Goal: Task Accomplishment & Management: Manage account settings

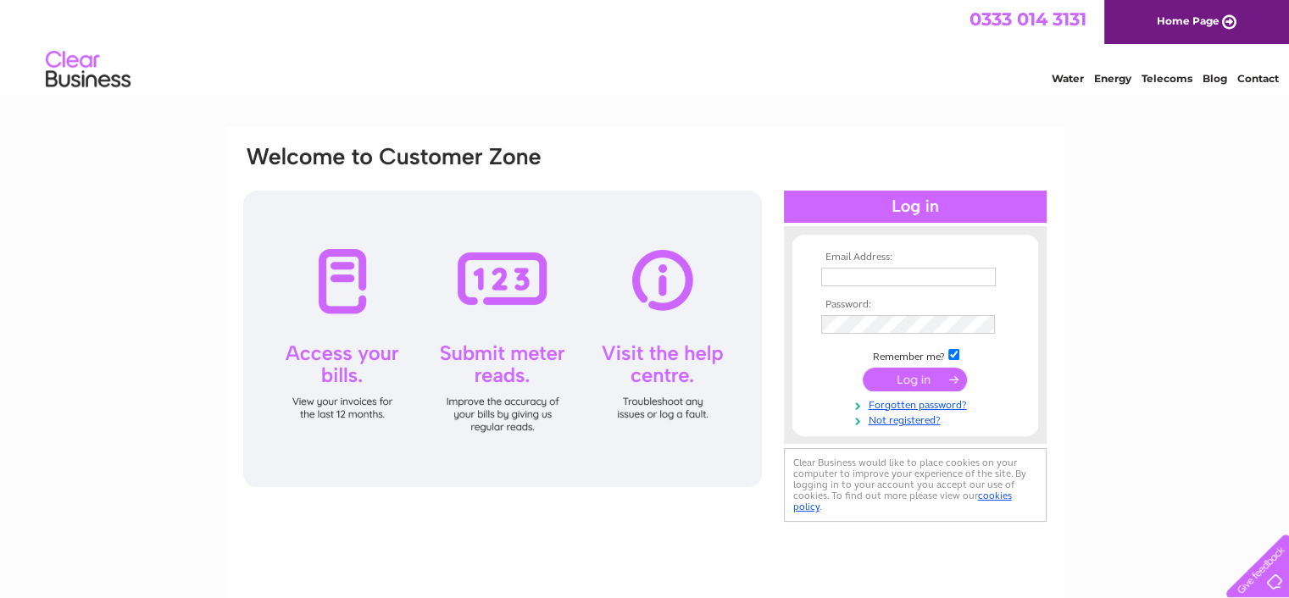
click at [935, 284] on input "text" at bounding box center [908, 277] width 175 height 19
type input "amanda@riddleandcoghill.co.uk"
click at [863, 369] on input "submit" at bounding box center [915, 381] width 104 height 24
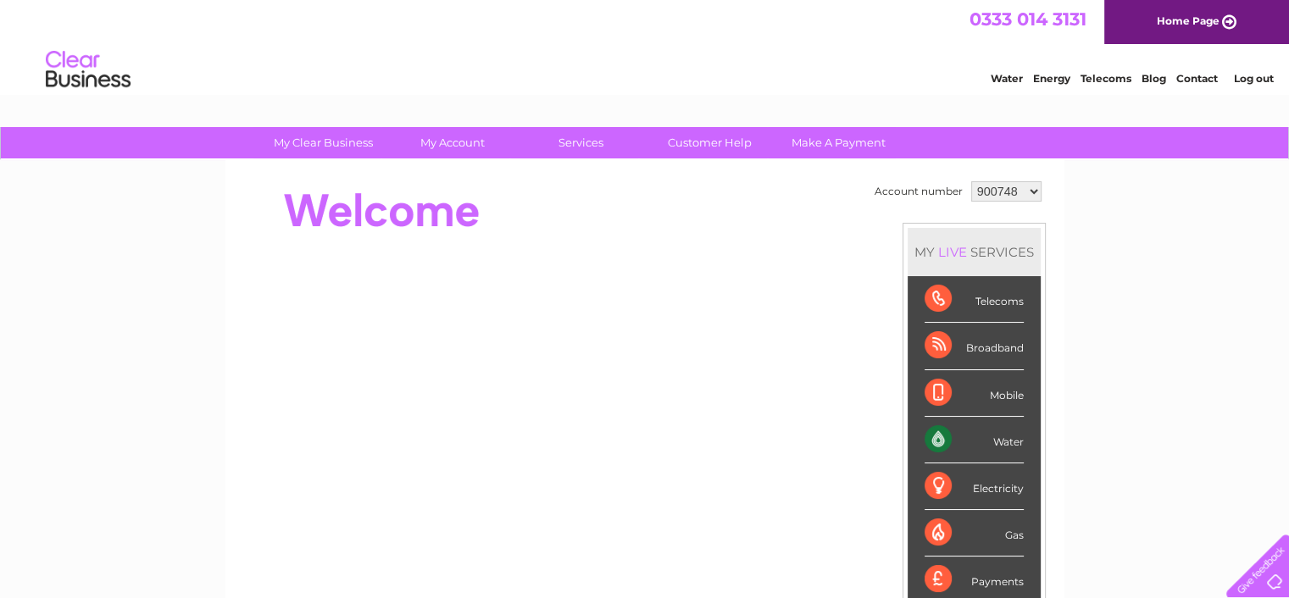
click at [1006, 192] on select "900748 1115172 1117068" at bounding box center [1006, 191] width 70 height 20
select select "1117068"
click at [971, 181] on select "900748 1115172 1117068" at bounding box center [1006, 191] width 70 height 20
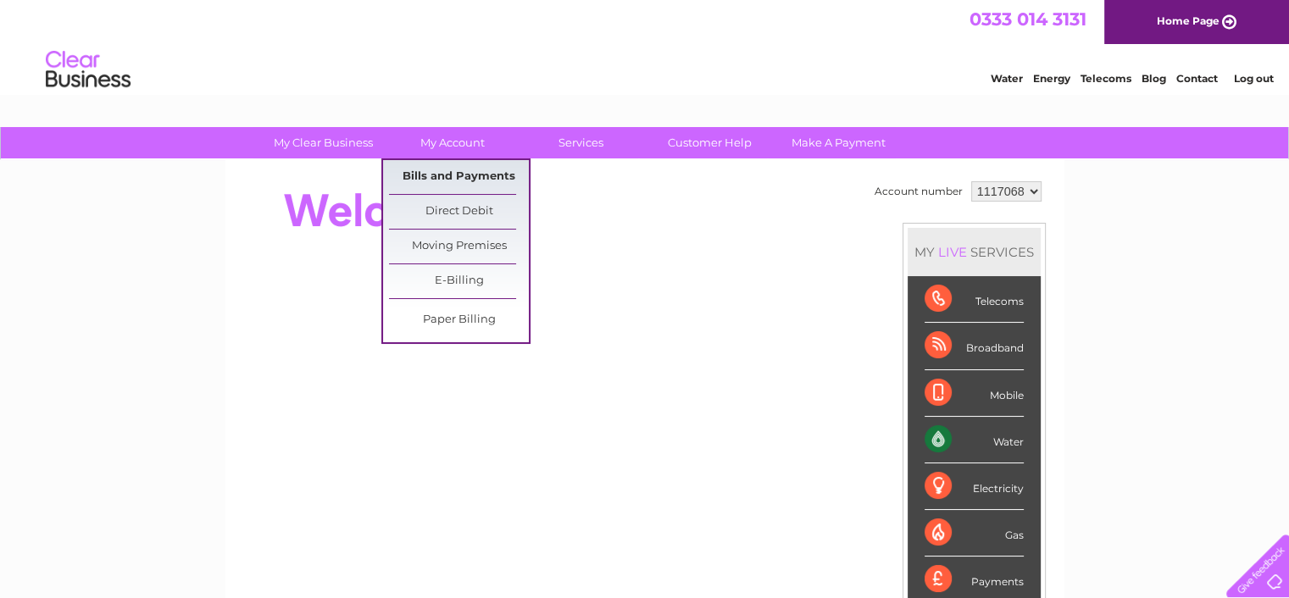
click at [440, 177] on link "Bills and Payments" at bounding box center [459, 177] width 140 height 34
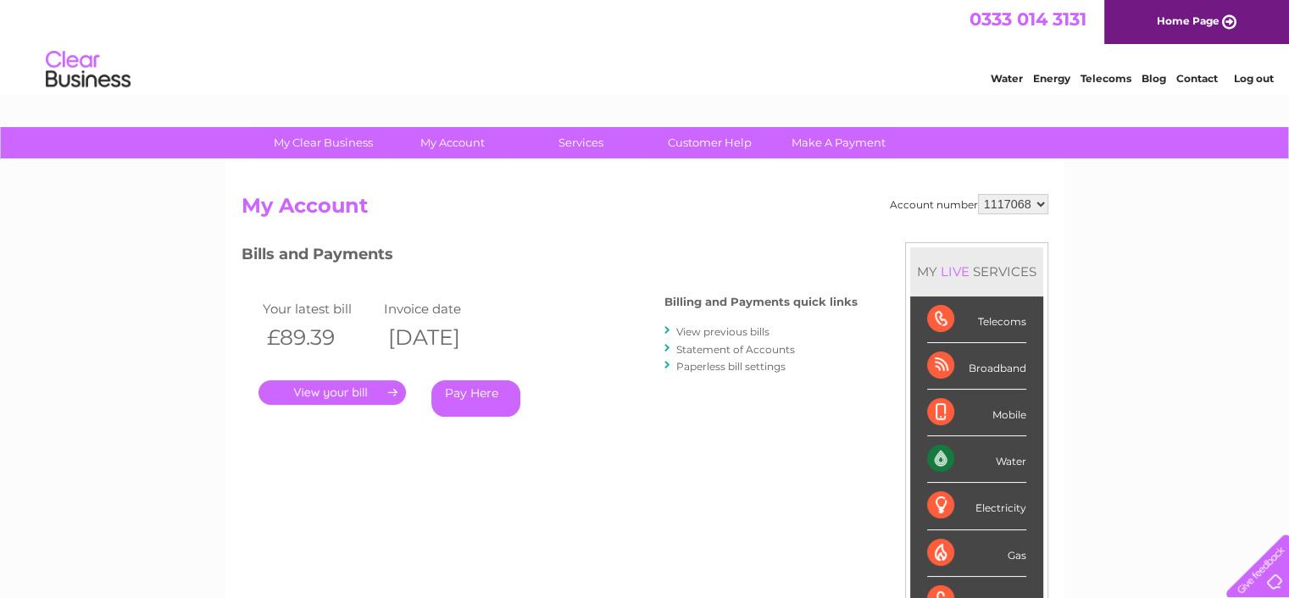
click at [319, 391] on link "." at bounding box center [331, 393] width 147 height 25
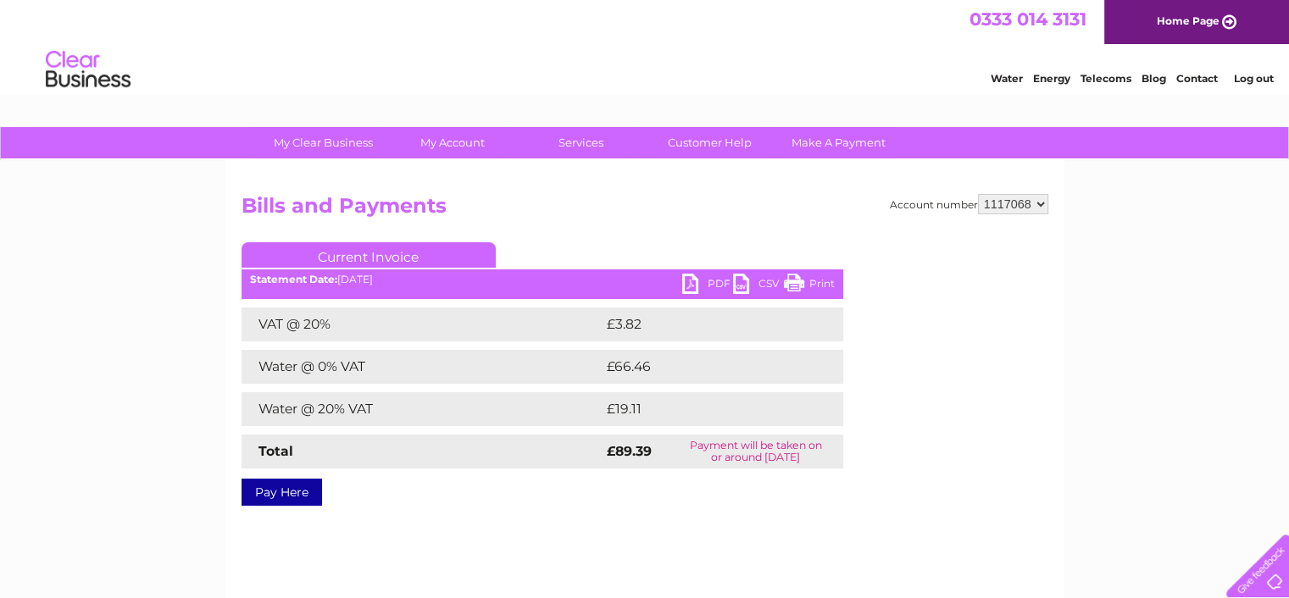
click at [692, 291] on link "PDF" at bounding box center [707, 286] width 51 height 25
click at [1262, 68] on li "Log out" at bounding box center [1253, 78] width 51 height 21
click at [1262, 80] on link "Log out" at bounding box center [1253, 78] width 40 height 13
